Goal: Check status

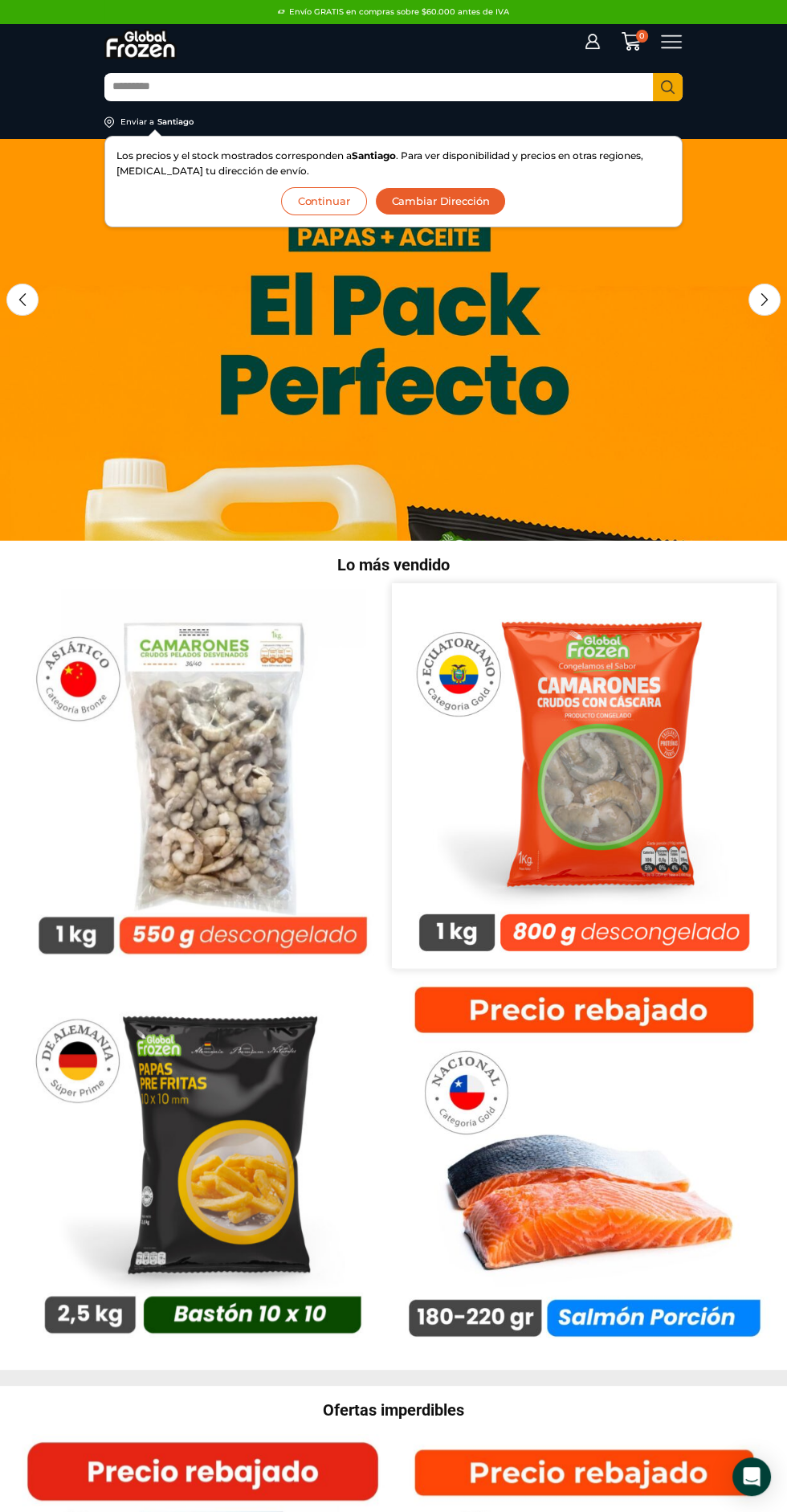
click at [611, 685] on img at bounding box center [583, 776] width 384 height 384
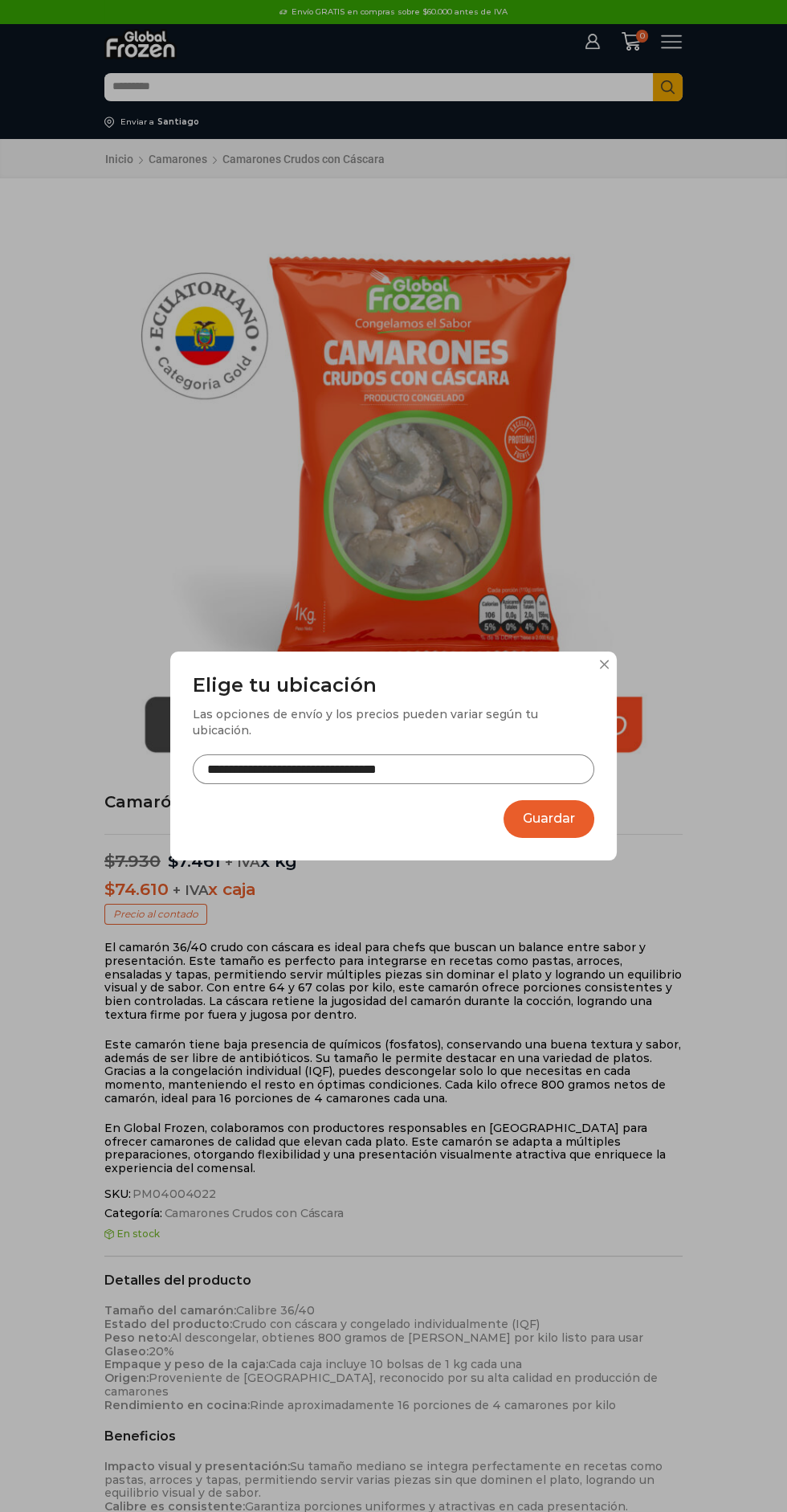
click at [678, 12] on div "**********" at bounding box center [394, 756] width 787 height 1512
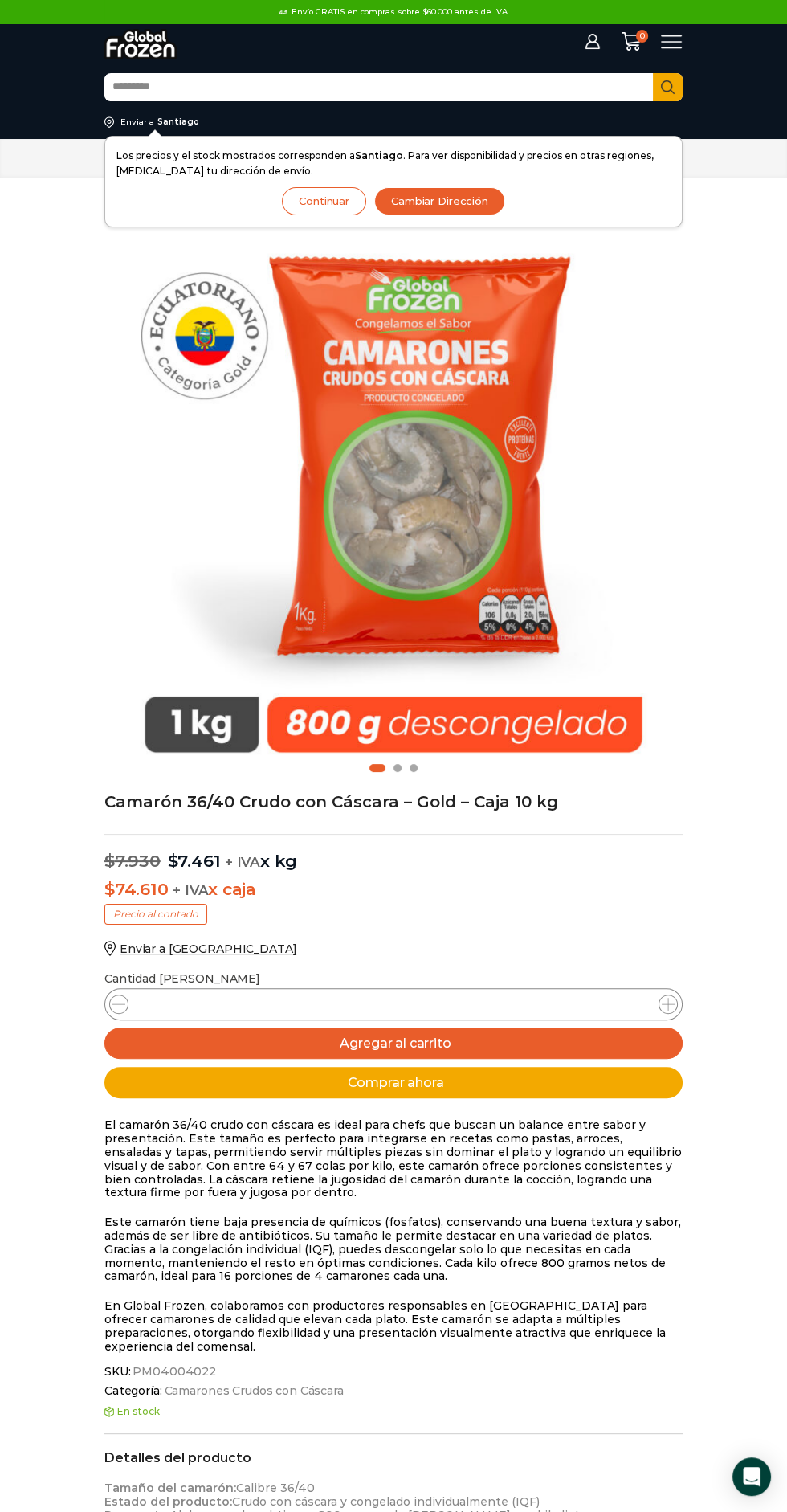
click at [672, 40] on icon at bounding box center [672, 42] width 22 height 22
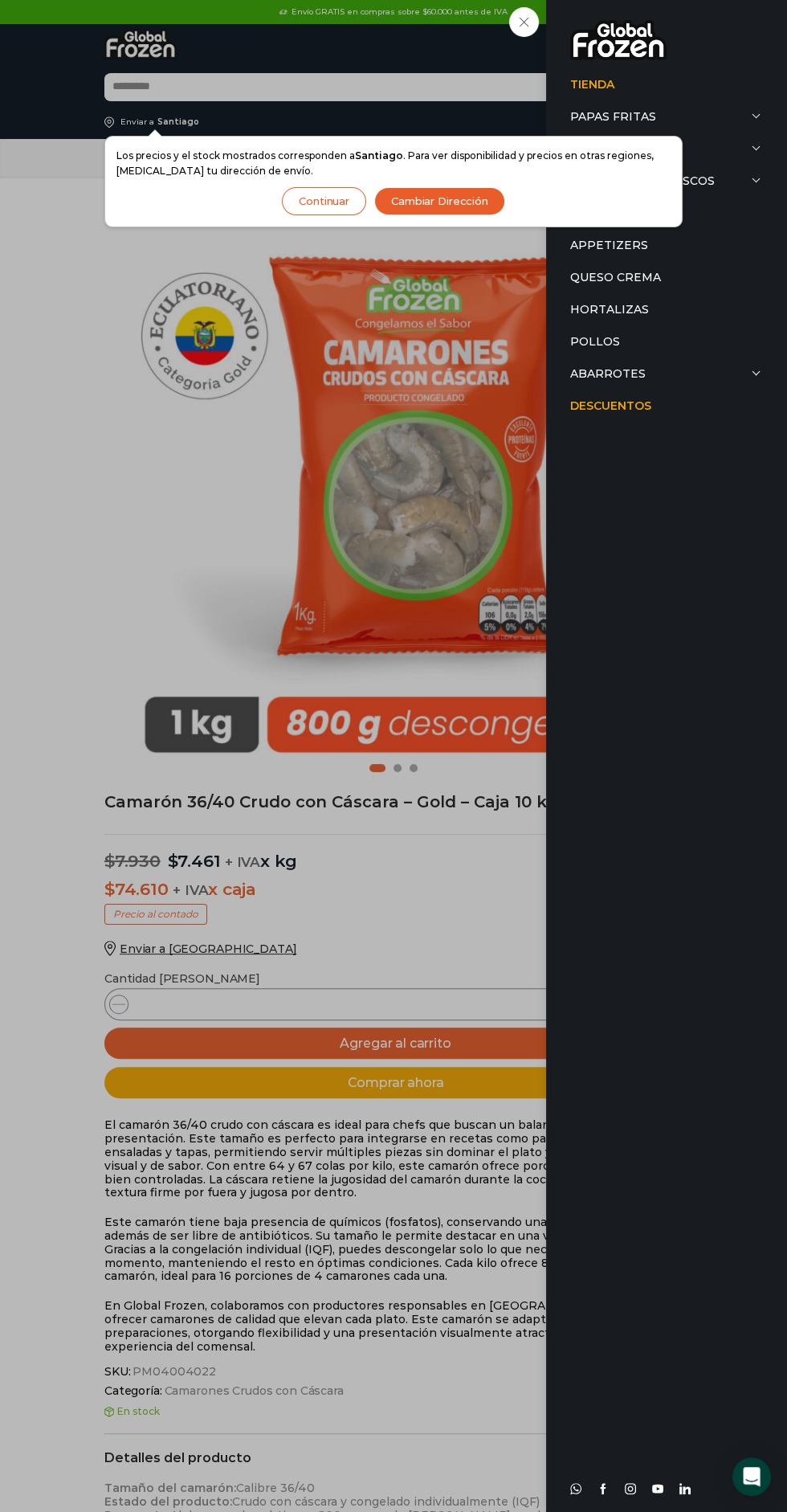
click at [328, 199] on button "Continuar" at bounding box center [324, 201] width 85 height 29
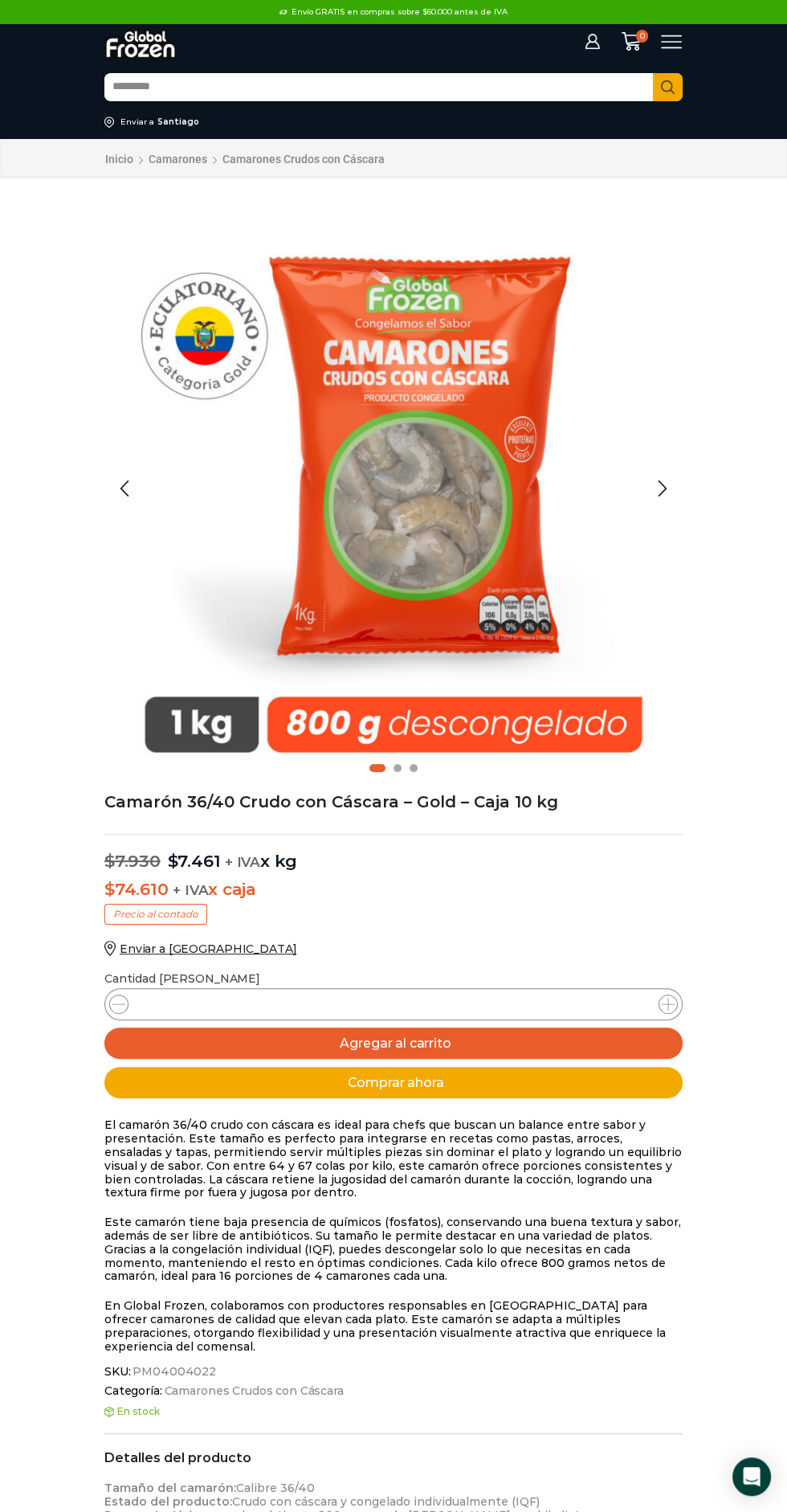
click at [335, 203] on img "1 / 3" at bounding box center [393, 488] width 578 height 578
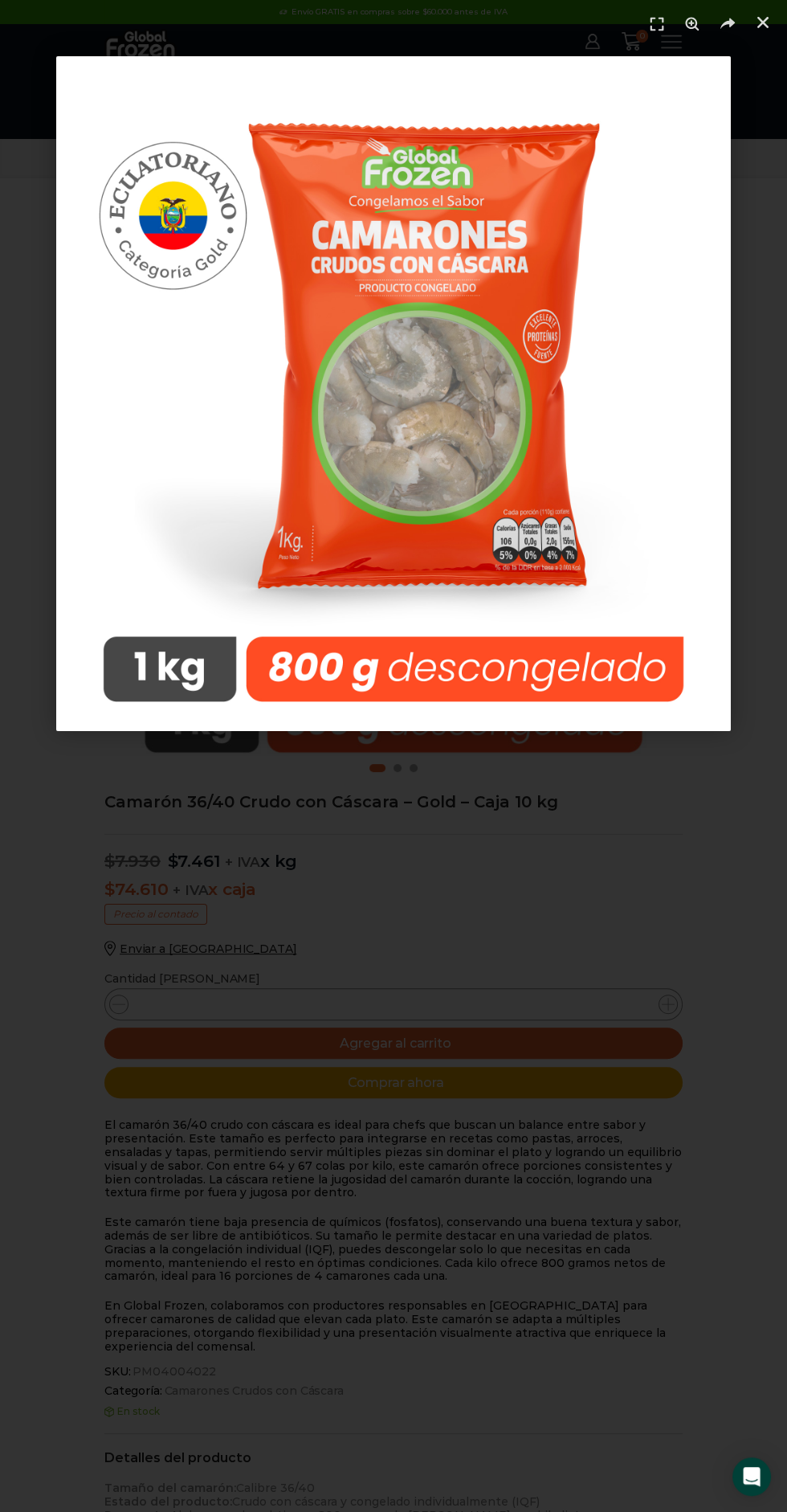
click at [565, 910] on div at bounding box center [394, 756] width 787 height 1512
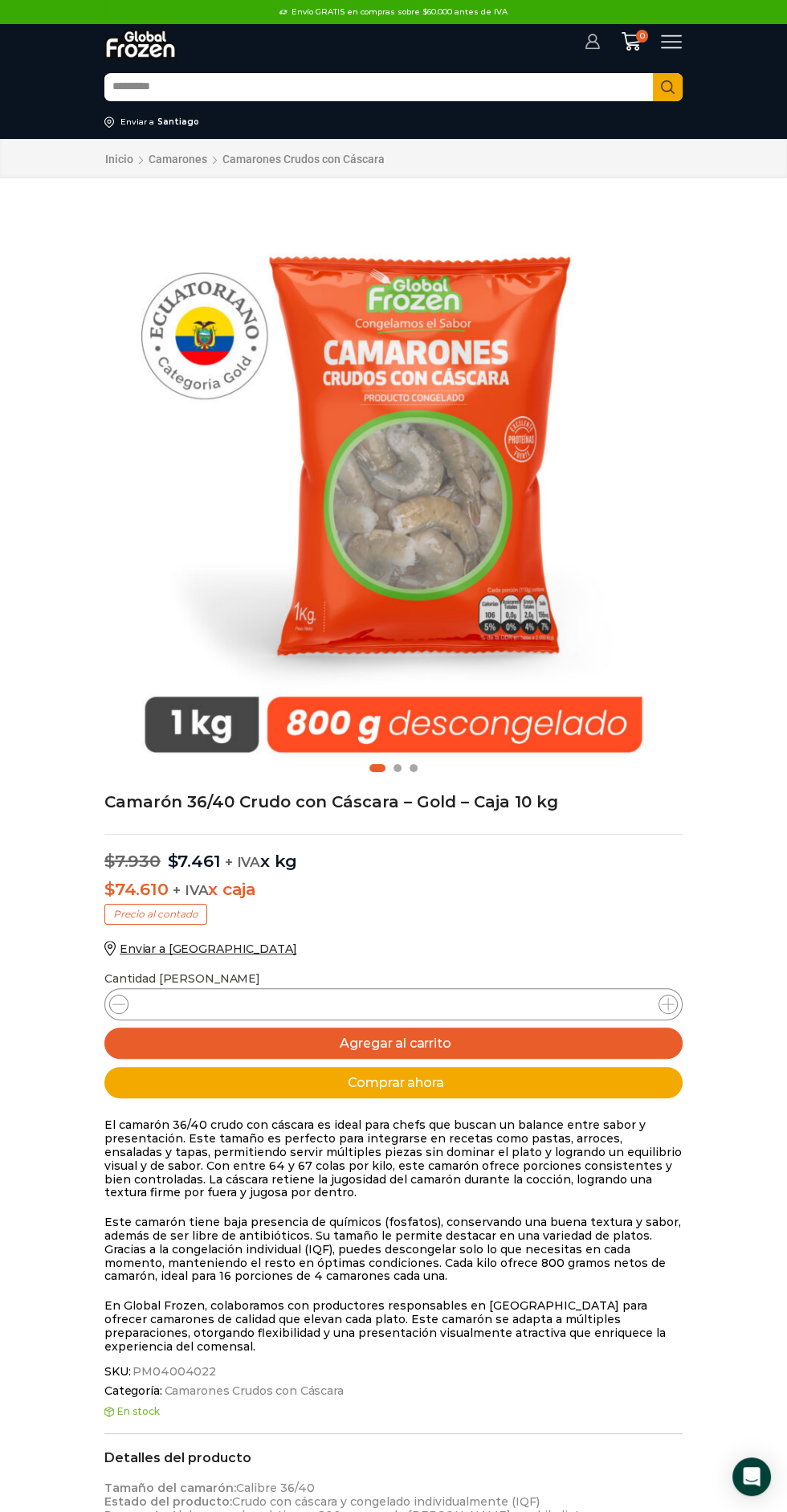
click at [592, 39] on icon at bounding box center [592, 41] width 16 height 16
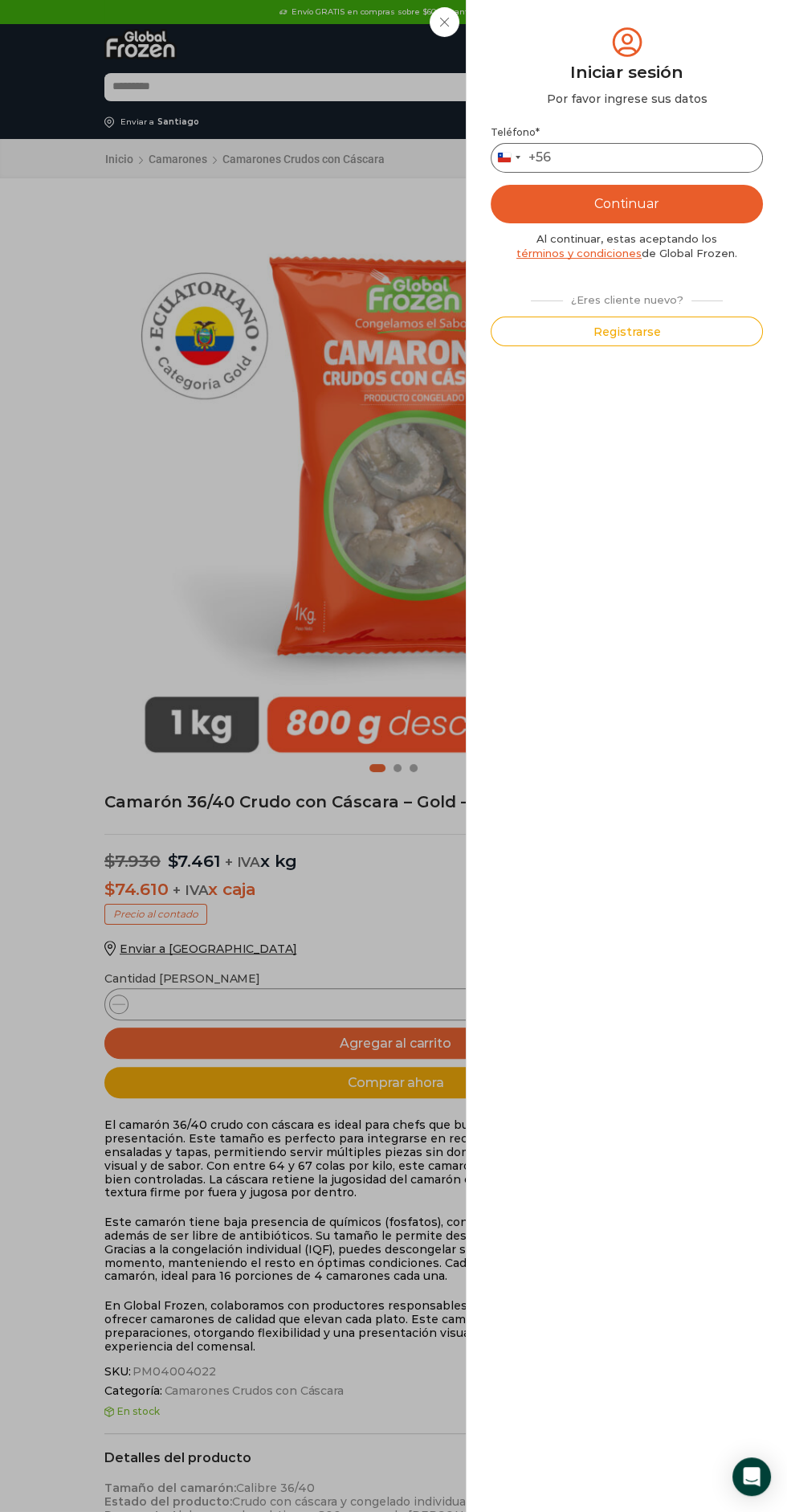
click at [646, 155] on input "Teléfono *" at bounding box center [626, 158] width 272 height 30
type input "*********"
click at [562, 195] on button "Continuar" at bounding box center [626, 204] width 272 height 39
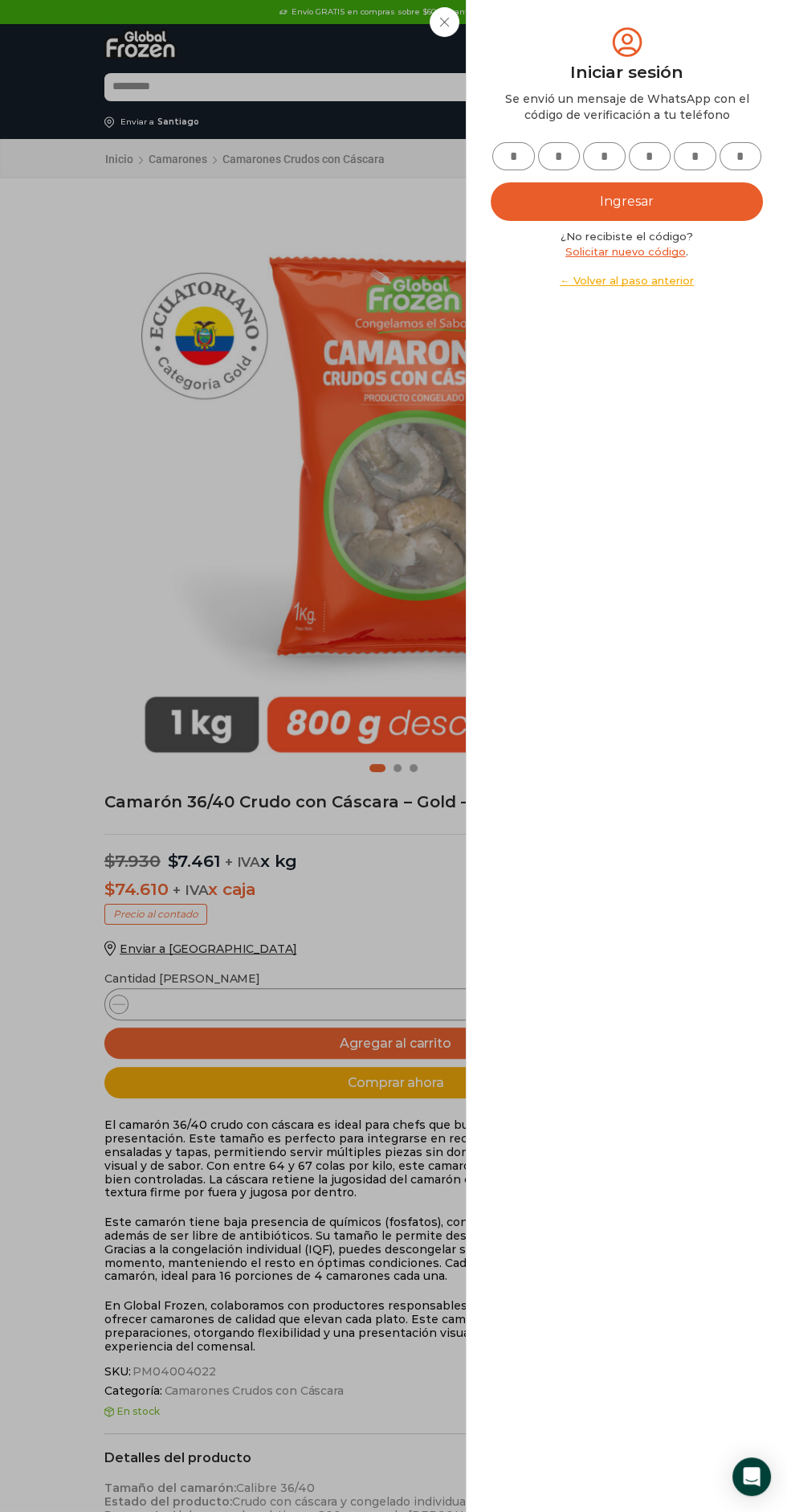
click at [514, 157] on input "text" at bounding box center [513, 156] width 42 height 29
type input "*"
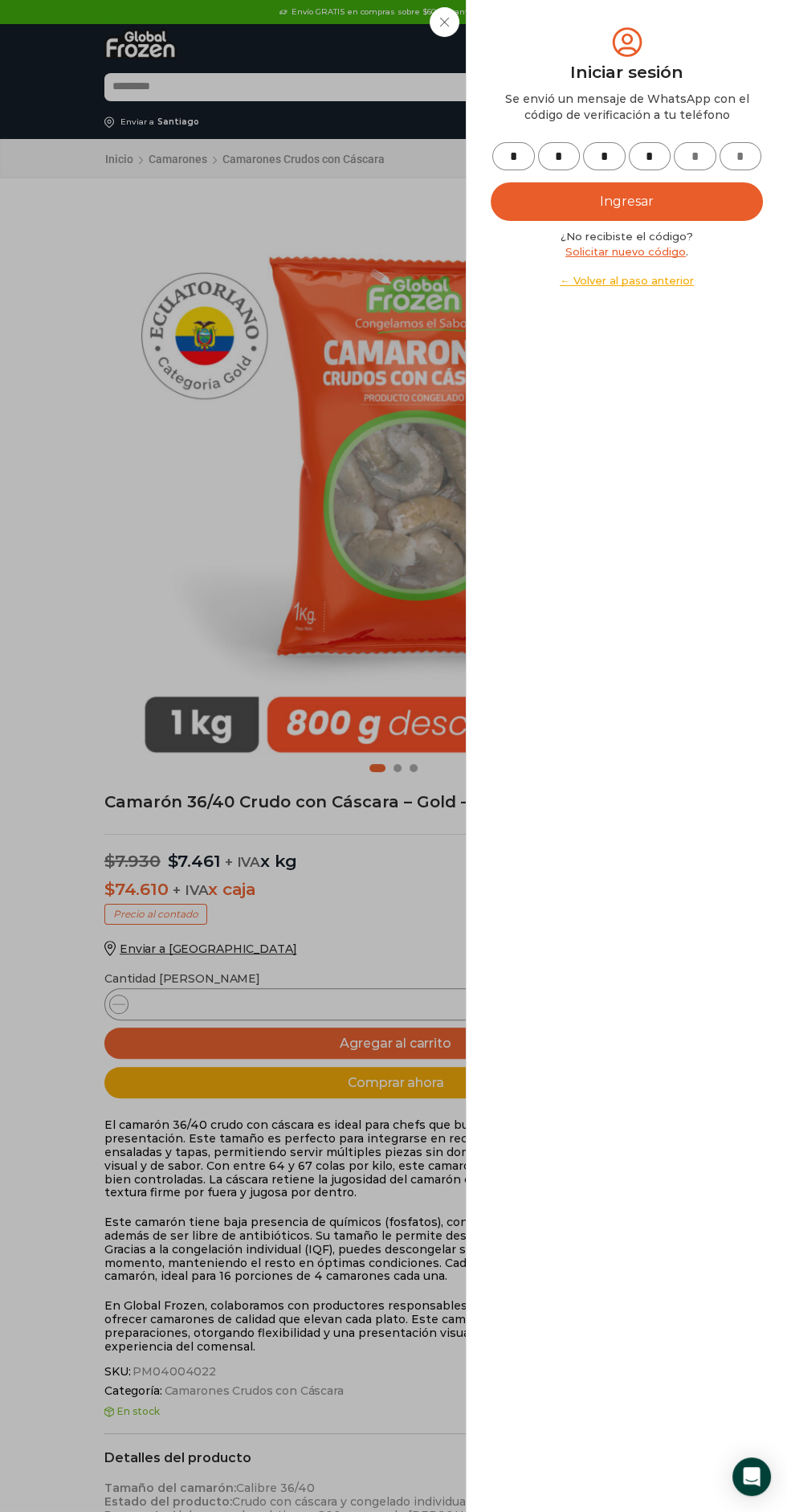
type input "*"
click at [552, 214] on button "Ingresar" at bounding box center [626, 202] width 272 height 39
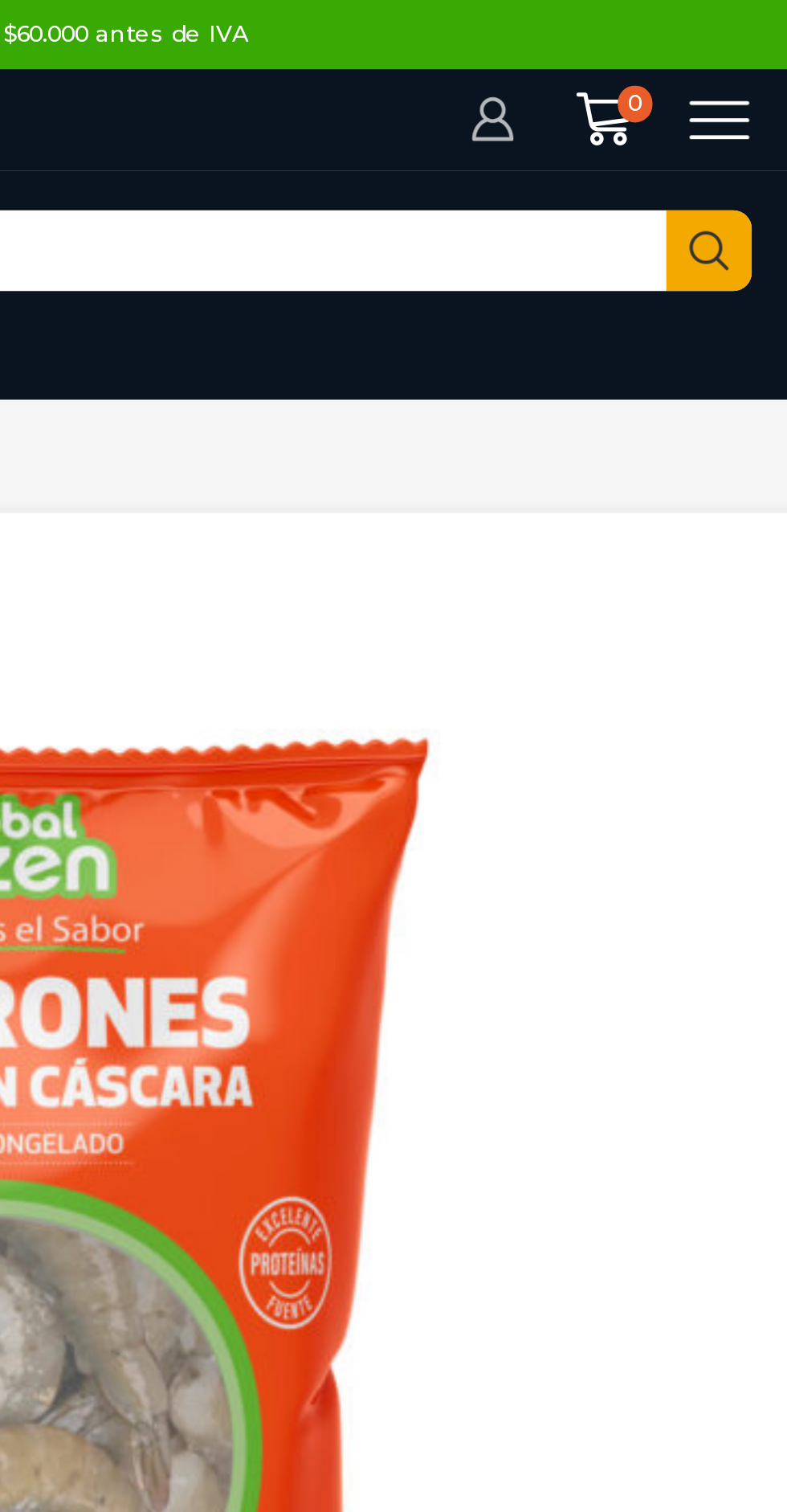
click at [594, 47] on icon at bounding box center [592, 41] width 16 height 16
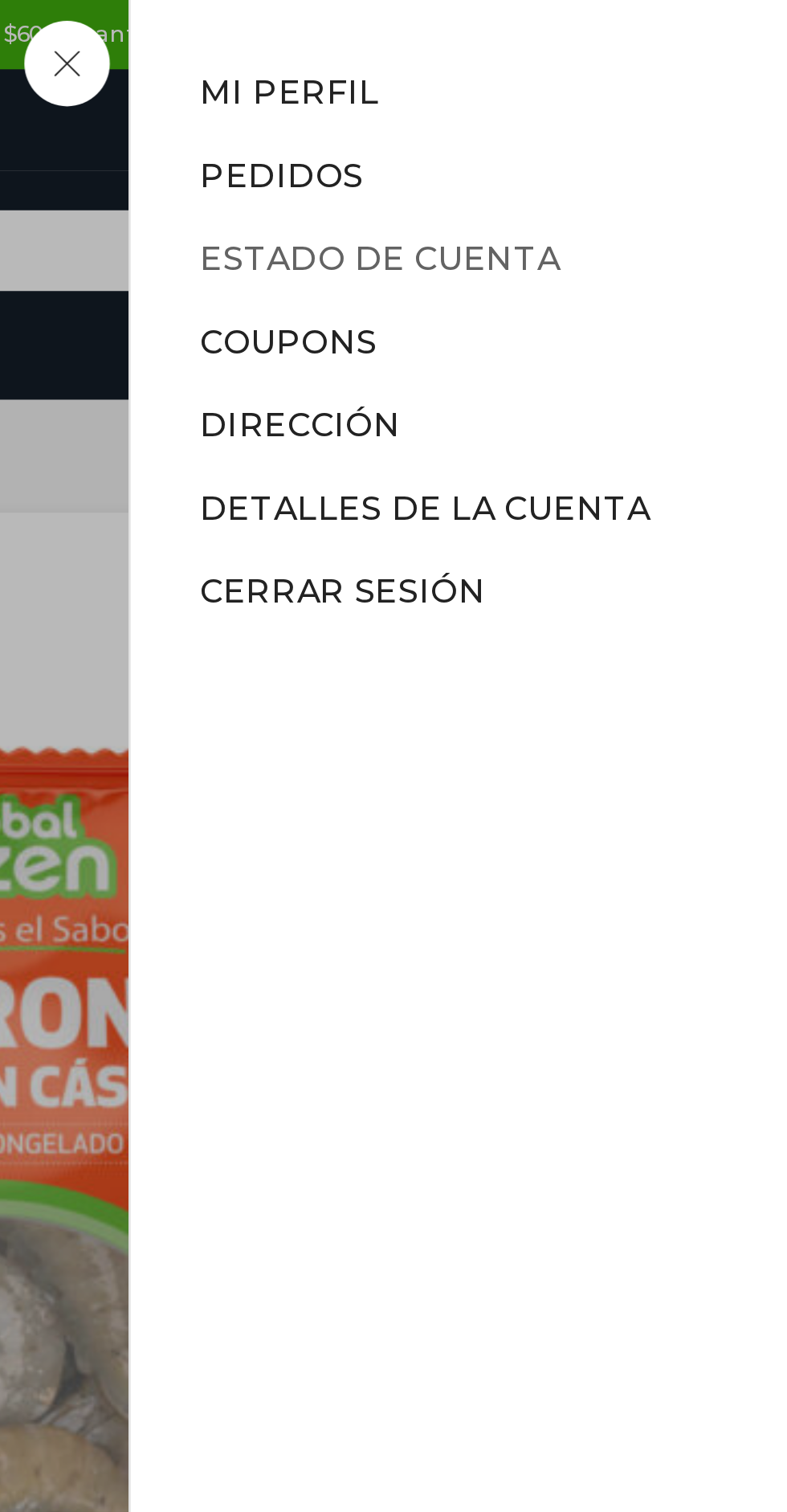
click at [609, 90] on link "Estado de Cuenta" at bounding box center [553, 90] width 125 height 15
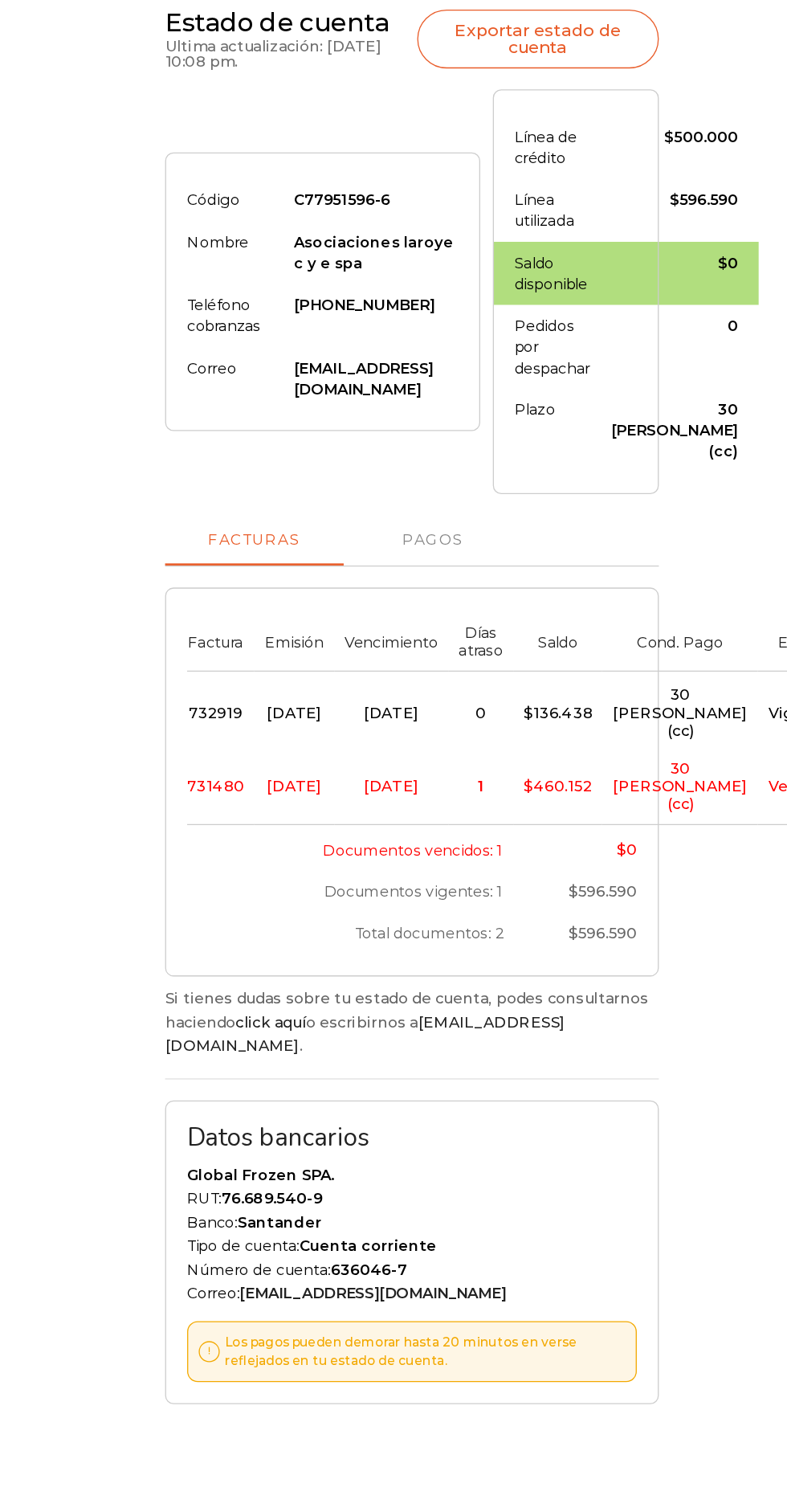
scroll to position [3, 0]
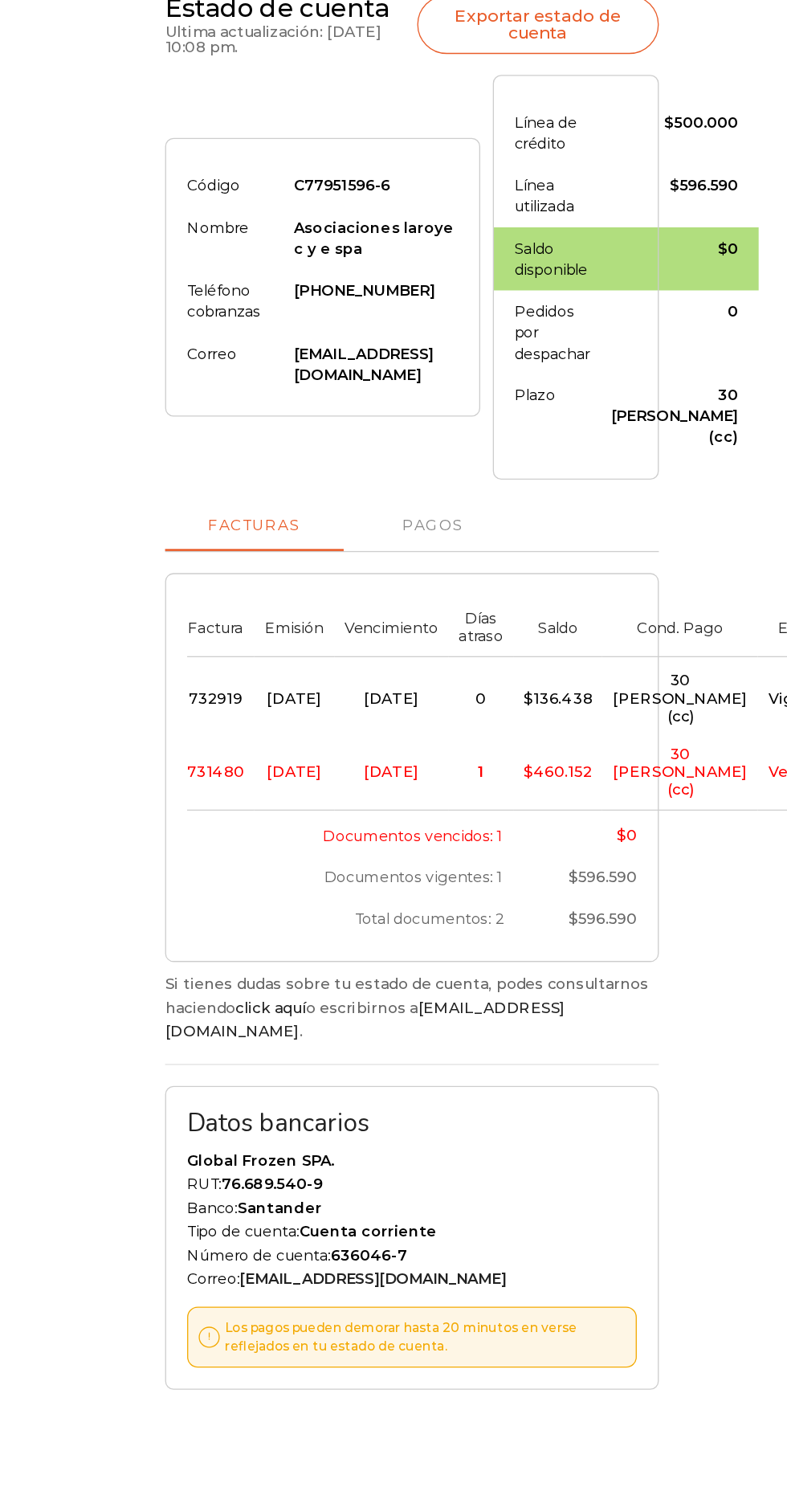
click at [571, 777] on span "30 dias (cc)" at bounding box center [598, 797] width 103 height 41
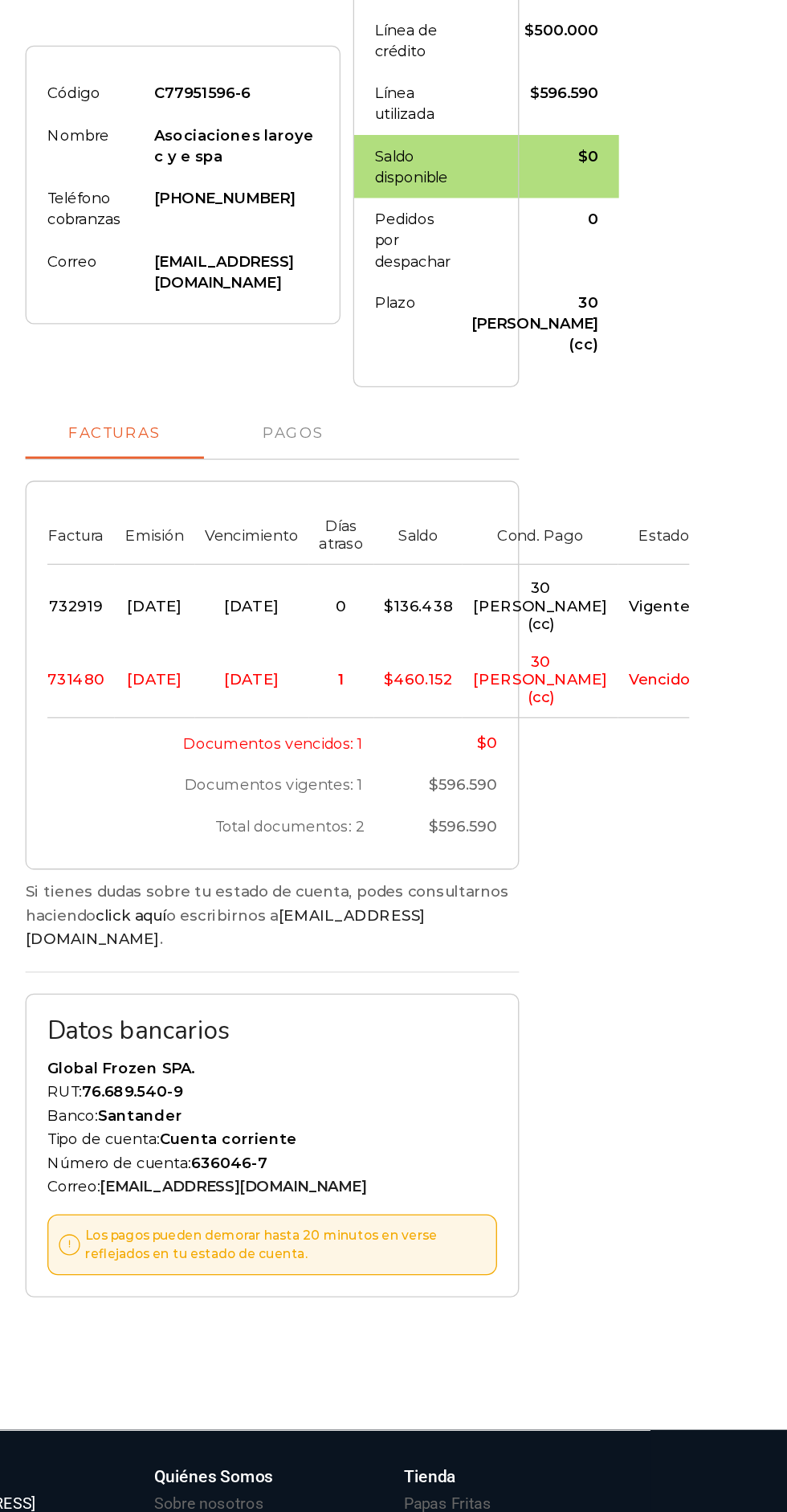
click at [665, 790] on span "Vencido" at bounding box center [688, 797] width 47 height 15
click at [322, 769] on td "18/07/2025" at bounding box center [303, 797] width 61 height 57
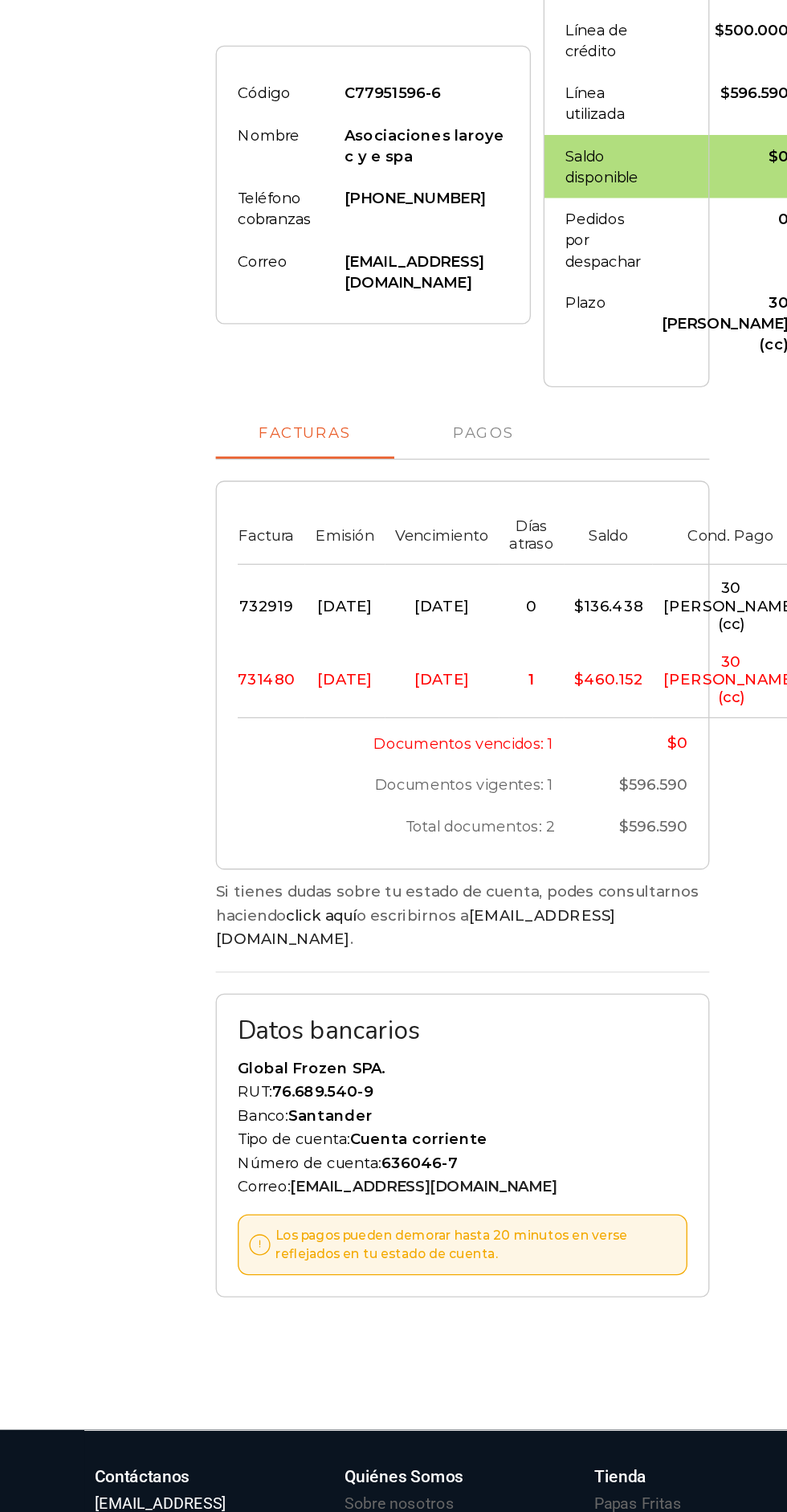
click at [253, 793] on td "731480" at bounding box center [248, 797] width 52 height 57
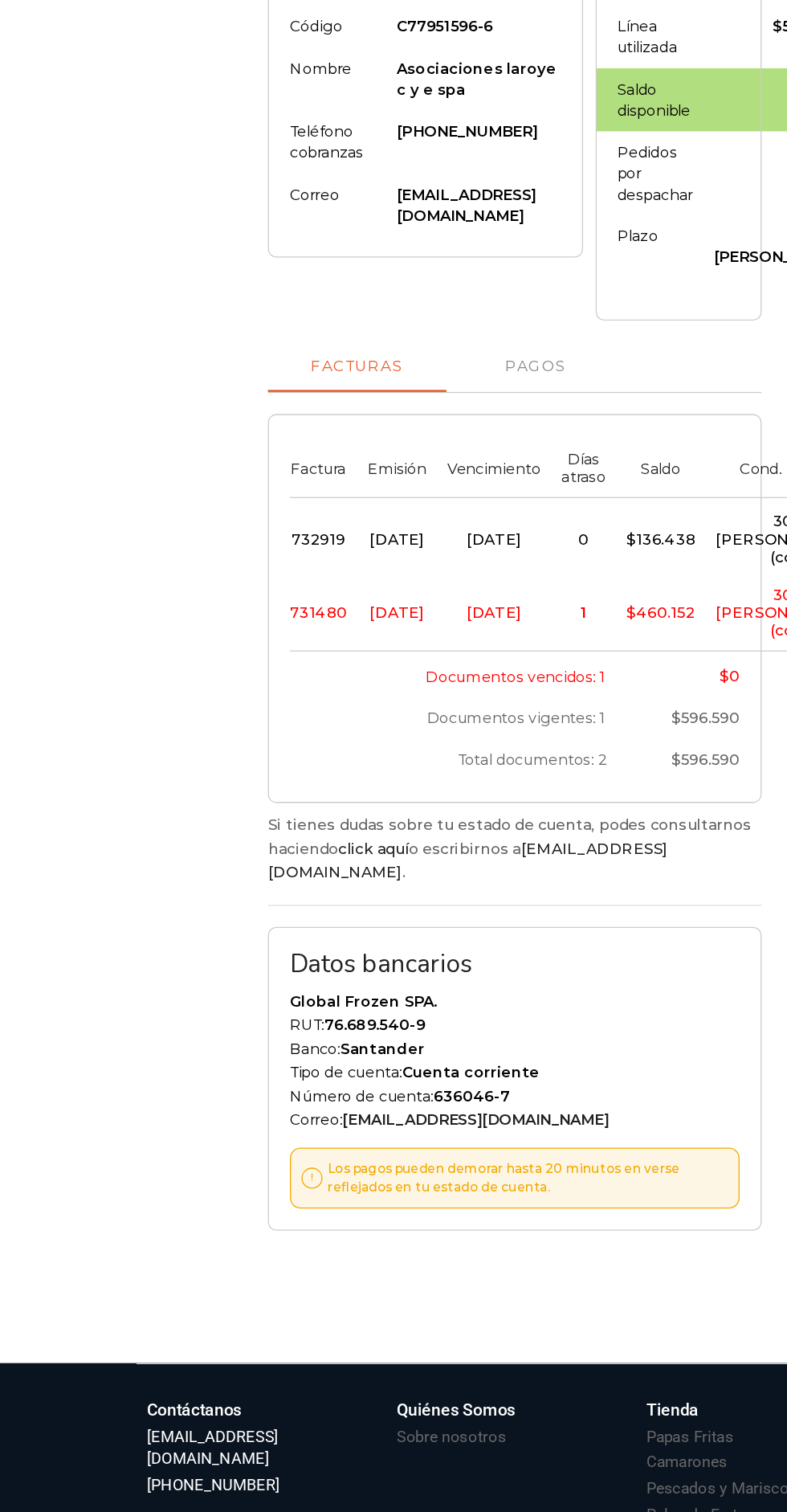
scroll to position [0, 0]
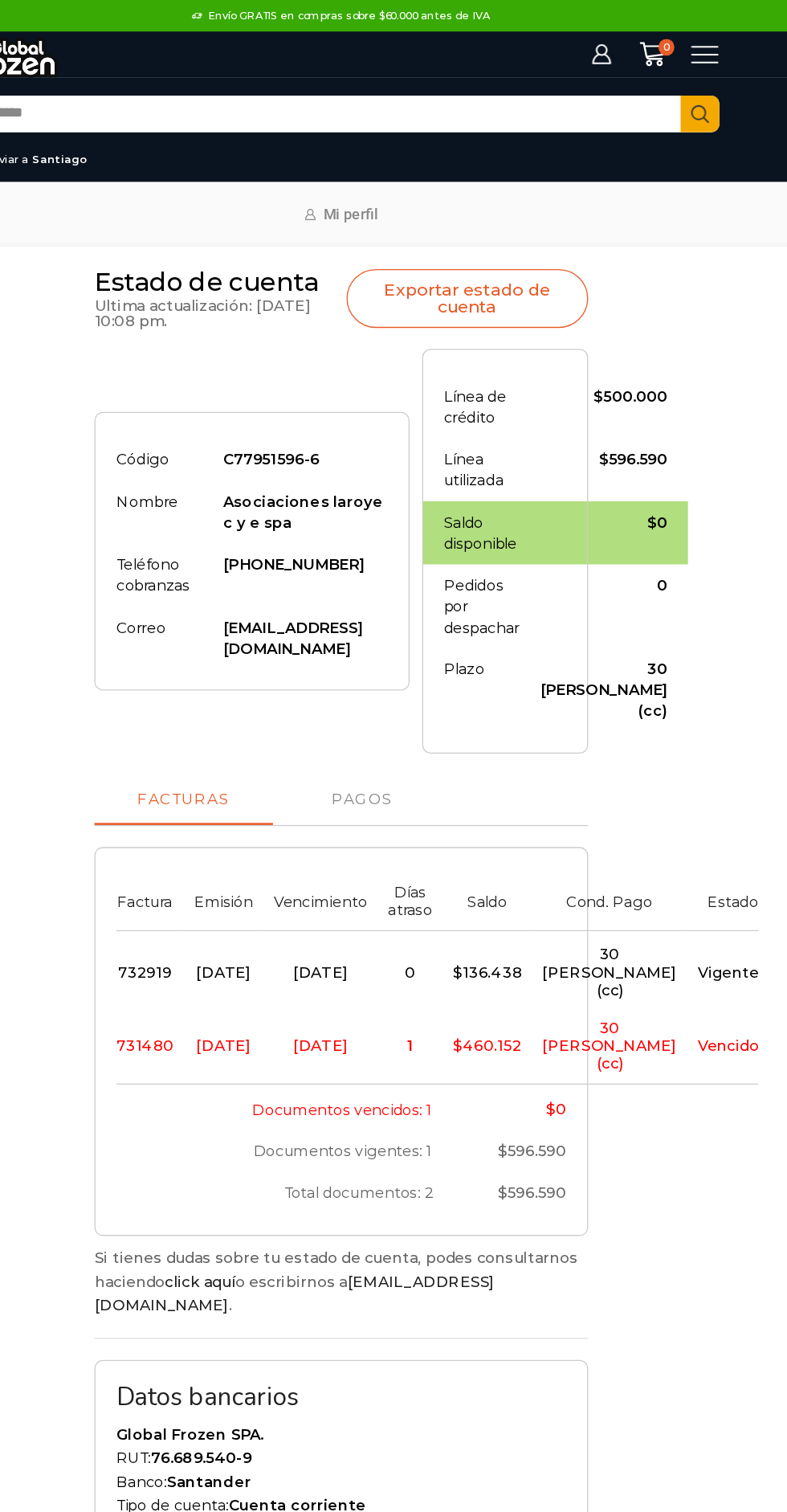
click at [526, 792] on bdi "$ 460.152" at bounding box center [505, 799] width 53 height 15
